Goal: Feedback & Contribution: Contribute content

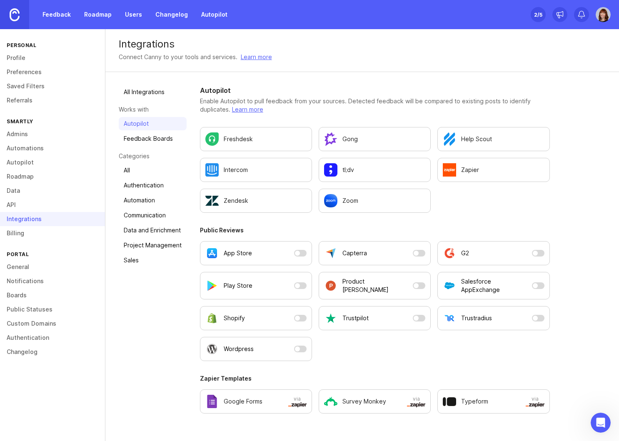
click at [151, 142] on link "Feedback Boards" at bounding box center [153, 138] width 68 height 13
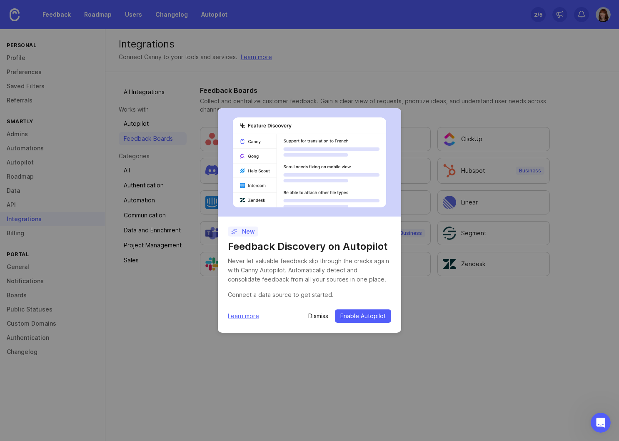
click at [315, 317] on p "Dismiss" at bounding box center [318, 316] width 20 height 8
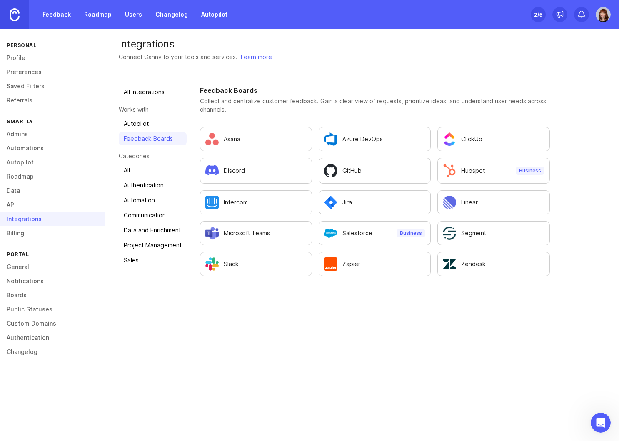
click at [134, 123] on link "Autopilot" at bounding box center [153, 123] width 68 height 13
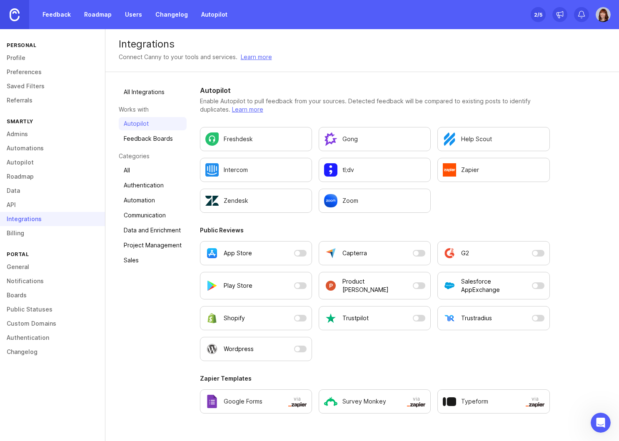
click at [135, 135] on link "Feedback Boards" at bounding box center [153, 138] width 68 height 13
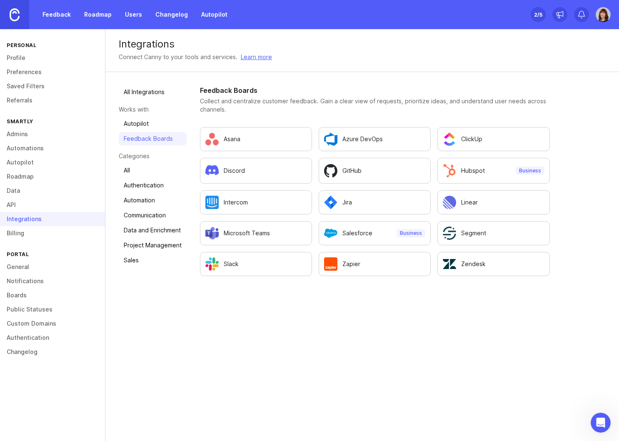
click at [154, 230] on link "Data and Enrichment" at bounding box center [153, 230] width 68 height 13
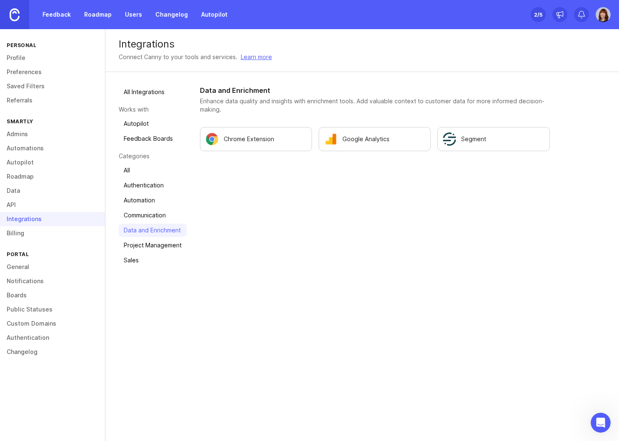
click at [146, 257] on link "Sales" at bounding box center [153, 260] width 68 height 13
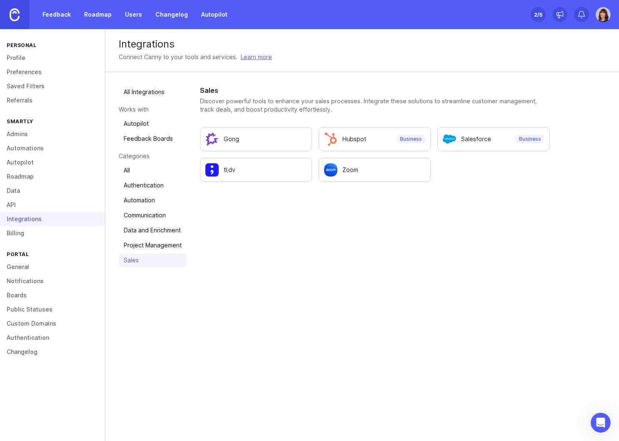
click at [250, 137] on div "Gong" at bounding box center [255, 138] width 101 height 13
click at [140, 92] on link "All Integrations" at bounding box center [153, 91] width 68 height 13
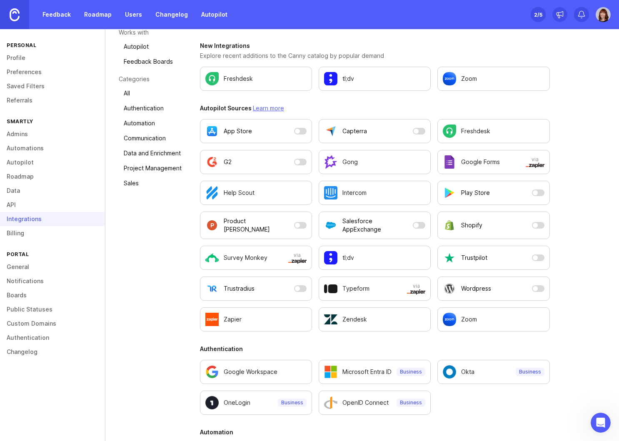
scroll to position [77, 0]
click at [360, 228] on p "Salesforce AppExchange" at bounding box center [375, 225] width 67 height 17
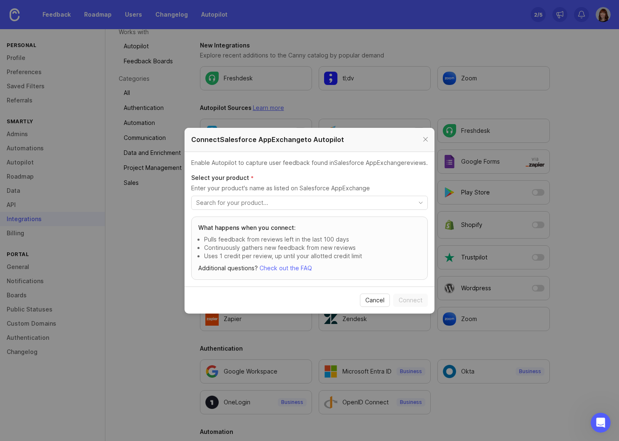
click at [425, 139] on div at bounding box center [426, 140] width 10 height 10
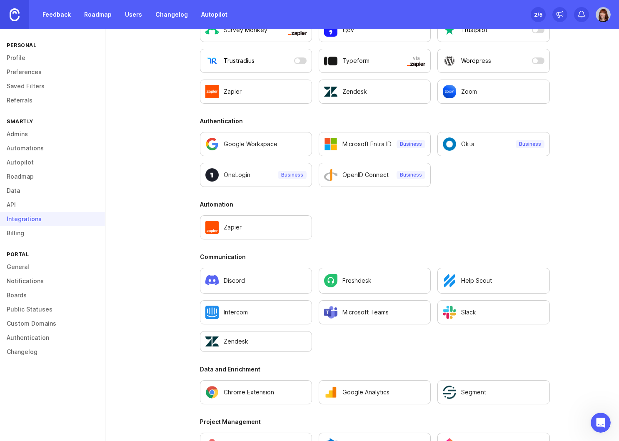
scroll to position [305, 0]
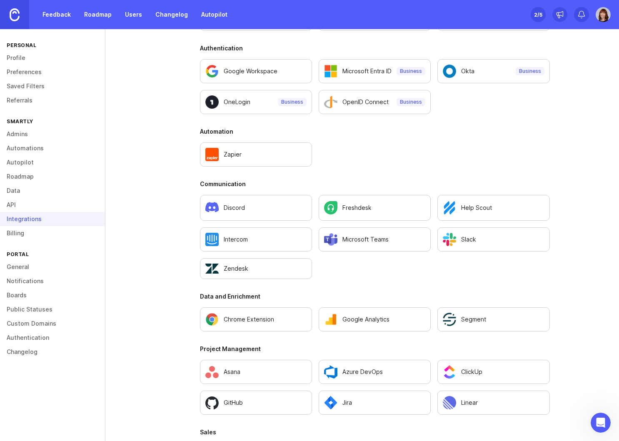
scroll to position [448, 0]
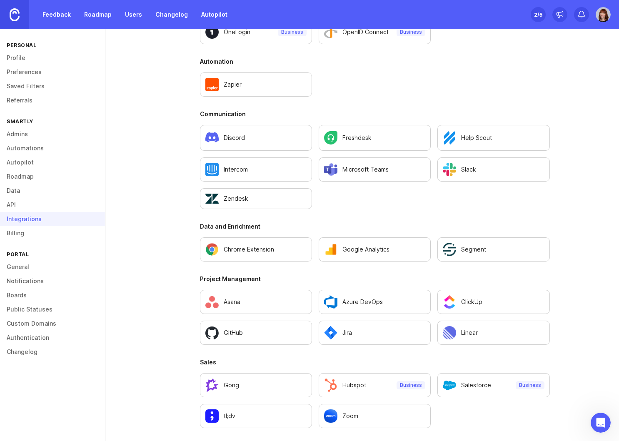
scroll to position [448, 0]
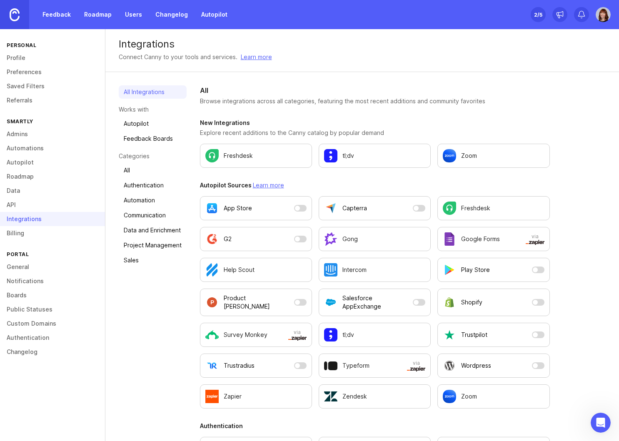
click at [61, 12] on link "Feedback" at bounding box center [56, 14] width 38 height 15
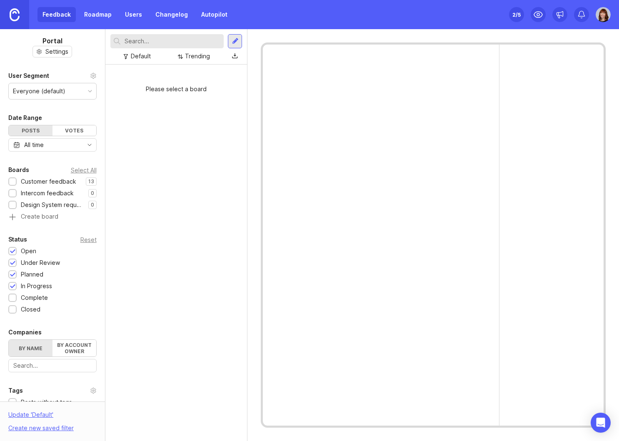
click at [12, 206] on div at bounding box center [12, 205] width 5 height 6
click at [240, 37] on div at bounding box center [235, 41] width 14 height 14
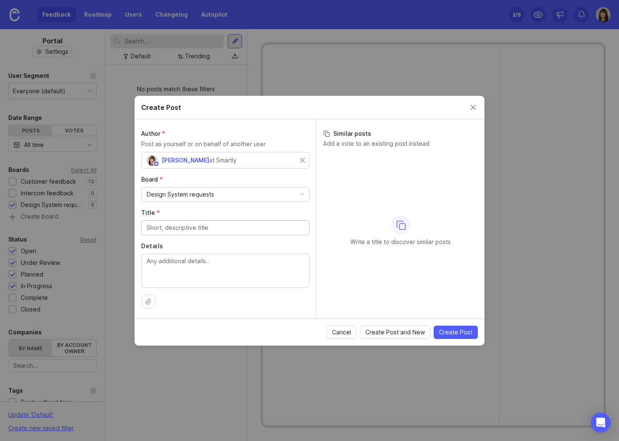
type input "T"
type input "LearnSmartly training for DS"
click at [190, 268] on textarea "Details" at bounding box center [225, 270] width 157 height 27
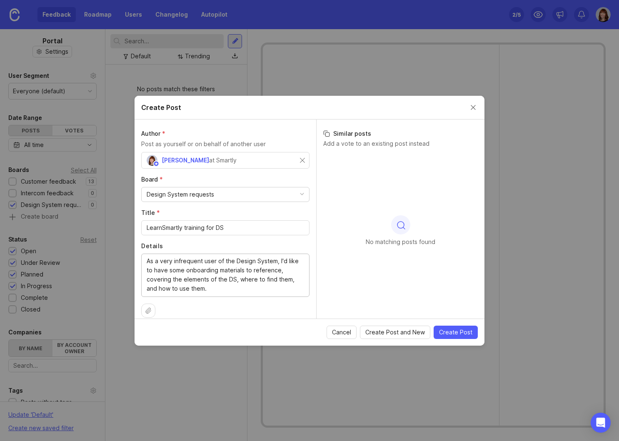
type textarea "As a very infrequent user of the Design System, I'd like to have some onboardin…"
click at [250, 160] on div "Danielle Pichlis at Smartly" at bounding box center [223, 160] width 153 height 11
click at [394, 331] on span "Create Post and New" at bounding box center [395, 332] width 60 height 8
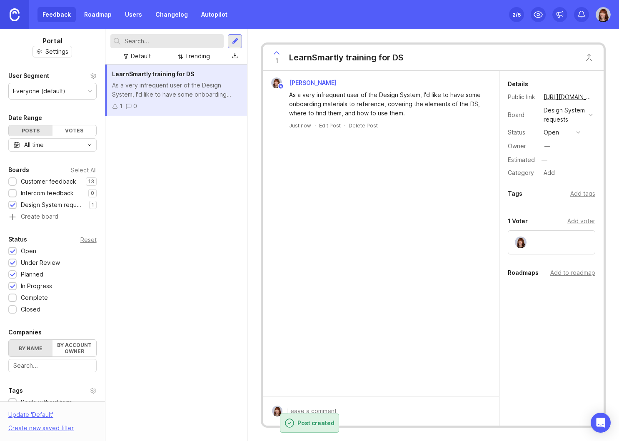
click at [332, 55] on div "LearnSmartly training for DS" at bounding box center [346, 58] width 115 height 12
click at [310, 59] on div "LearnSmartly training for DS" at bounding box center [346, 58] width 115 height 12
click at [326, 57] on div "LearnSmartly training for DS" at bounding box center [346, 58] width 115 height 12
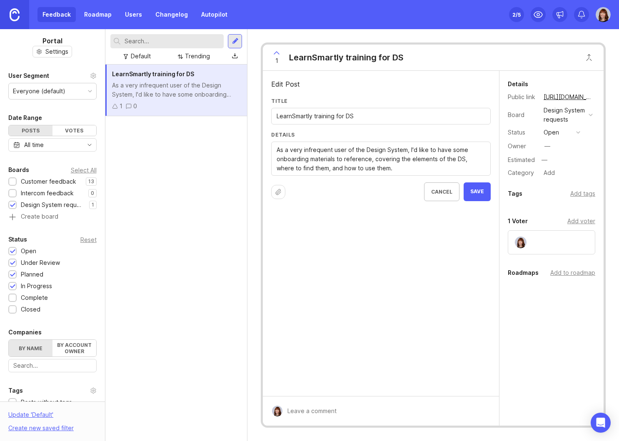
click at [292, 116] on input "LearnSmartly training for DS" at bounding box center [381, 116] width 209 height 9
type input "Learn Smartly training for DS"
click at [480, 192] on span "Save" at bounding box center [477, 191] width 14 height 7
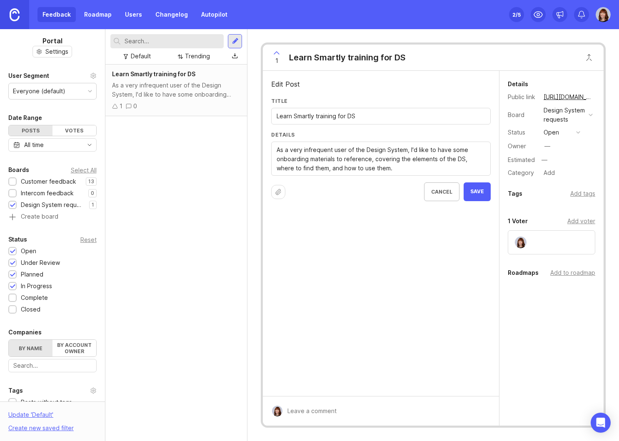
drag, startPoint x: 370, startPoint y: 160, endPoint x: 336, endPoint y: 161, distance: 33.3
click at [336, 161] on textarea "As a very infrequent user of the Design System, I'd like to have some onboardin…" at bounding box center [381, 158] width 209 height 27
type textarea "As a very infrequent user of the Design System, I'd like to have some onboardin…"
click at [478, 191] on span "Save" at bounding box center [477, 191] width 14 height 7
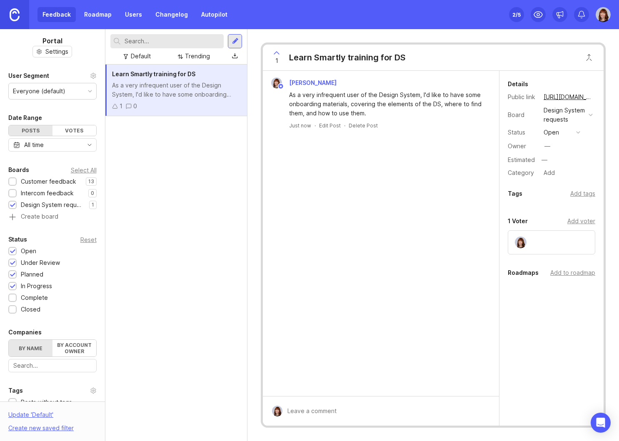
click at [547, 148] on div "—" at bounding box center [548, 146] width 6 height 9
click at [439, 190] on div "Danielle Pichlis As a very infrequent user of the Design System, I'd like to ha…" at bounding box center [381, 233] width 236 height 325
click at [580, 221] on div "Add voter" at bounding box center [581, 221] width 28 height 9
type input "m"
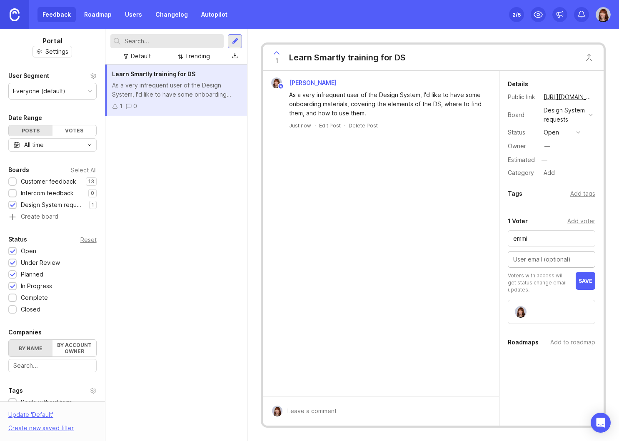
click at [517, 239] on input "emmi" at bounding box center [551, 238] width 77 height 9
type input "Emmi"
click at [540, 260] on input "text" at bounding box center [551, 259] width 77 height 9
paste input "emmi.aaltonen@smartly.io"
type input "emmi.aaltonen@smartly.io"
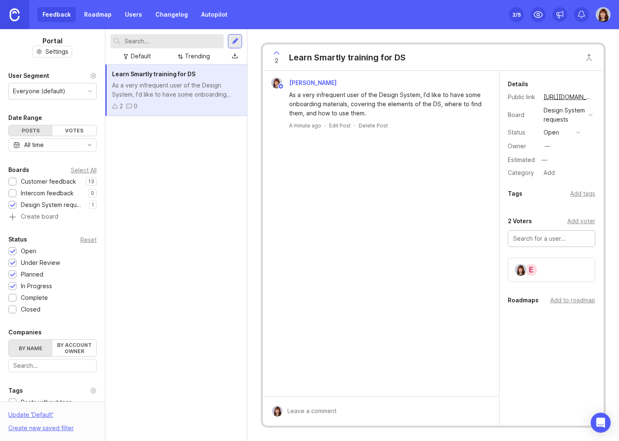
click at [532, 270] on div "E" at bounding box center [531, 269] width 13 height 13
click at [132, 19] on link "Users" at bounding box center [133, 14] width 27 height 15
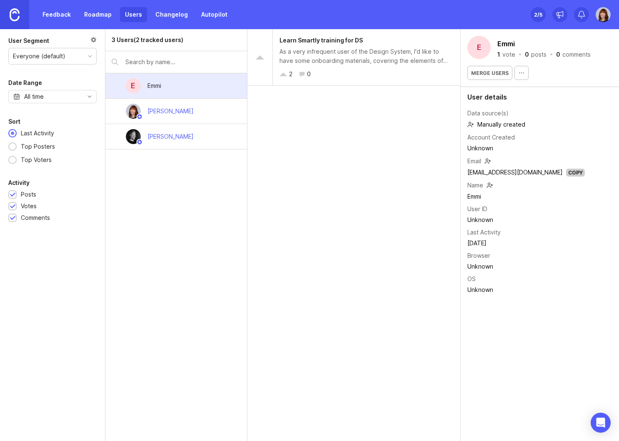
click at [518, 72] on icon "button" at bounding box center [521, 73] width 7 height 7
click at [598, 141] on div "User details Data source(s) Manually created Account Created Unknown Email emmi…" at bounding box center [540, 195] width 158 height 216
